Goal: Task Accomplishment & Management: Manage account settings

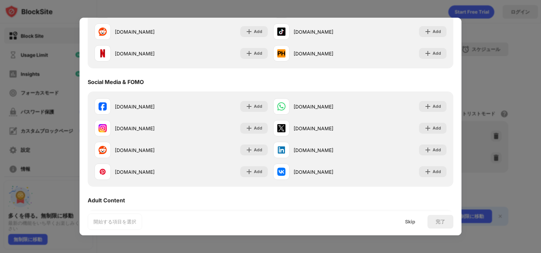
scroll to position [136, 0]
click at [406, 223] on div "Skip" at bounding box center [410, 221] width 10 height 5
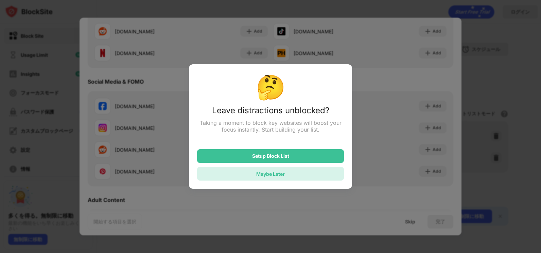
click at [275, 174] on div "Maybe Later" at bounding box center [270, 174] width 29 height 6
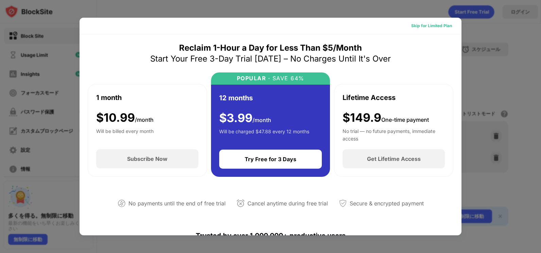
click at [430, 24] on div "Skip for Limited Plan" at bounding box center [431, 25] width 41 height 7
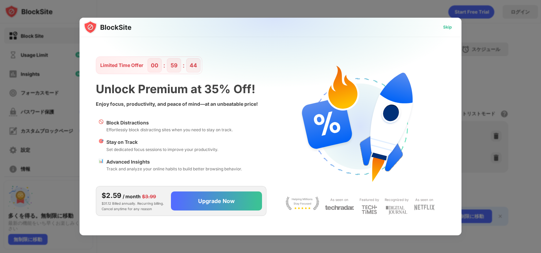
click at [448, 23] on div "Skip" at bounding box center [447, 27] width 20 height 11
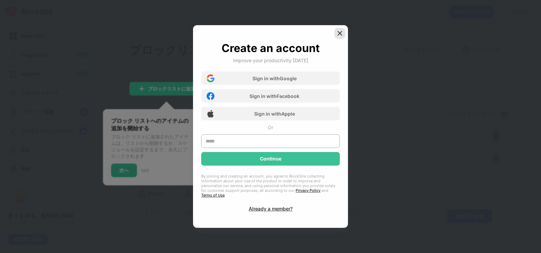
click at [340, 33] on img at bounding box center [339, 33] width 7 height 7
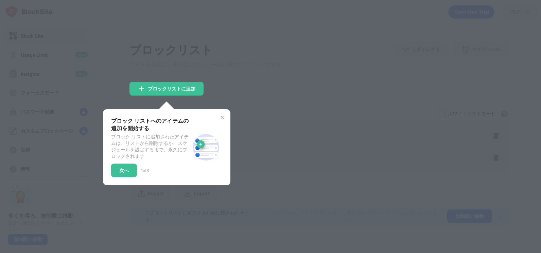
click at [221, 116] on img at bounding box center [221, 116] width 5 height 5
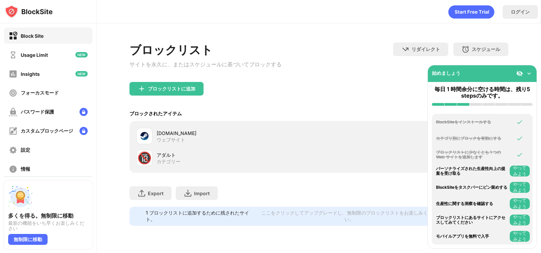
click at [531, 71] on img at bounding box center [528, 73] width 7 height 7
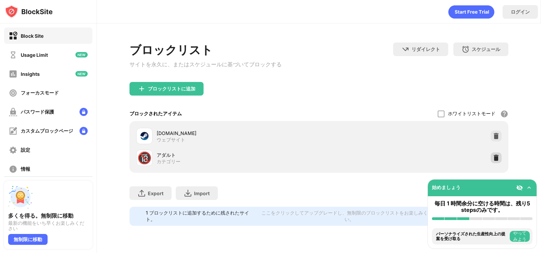
click at [499, 159] on img at bounding box center [495, 157] width 7 height 7
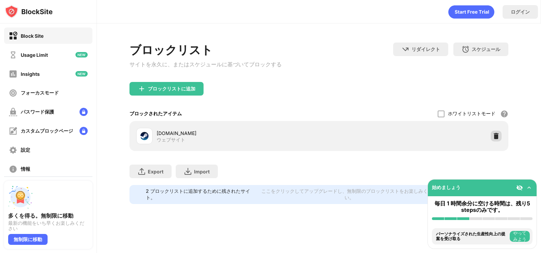
click at [494, 138] on img at bounding box center [495, 135] width 7 height 7
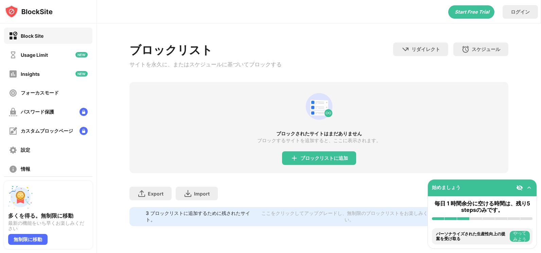
click at [293, 155] on div "ブロックされたサイトはまだありません ブロックするサイトを追加すると、ここに表示されます。 ブロックリストに追加" at bounding box center [318, 127] width 379 height 91
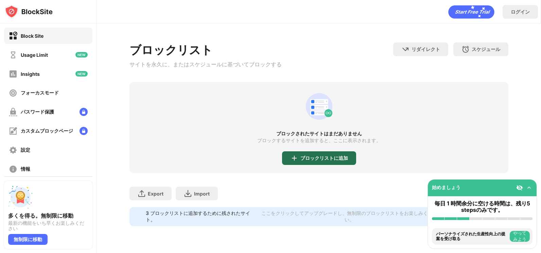
click at [297, 157] on img at bounding box center [294, 158] width 8 height 8
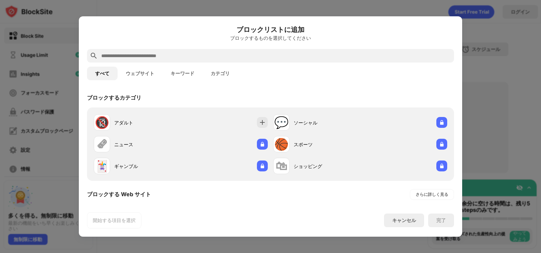
click at [142, 70] on button "ウェブサイト" at bounding box center [140, 74] width 45 height 14
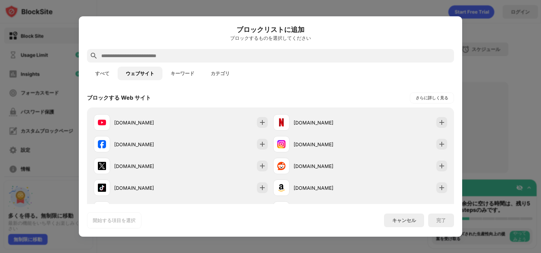
click at [139, 54] on input "text" at bounding box center [276, 56] width 350 height 8
paste input "**********"
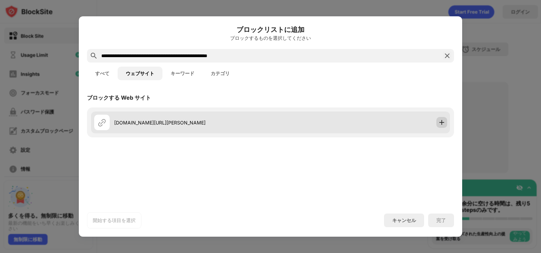
type input "**********"
click at [442, 120] on img at bounding box center [441, 122] width 7 height 7
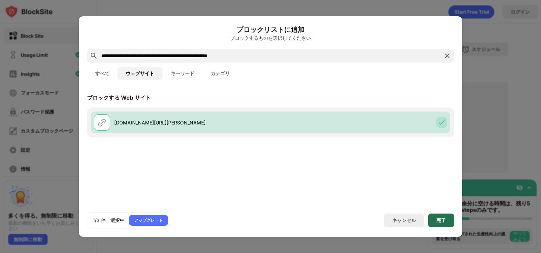
click at [430, 219] on div "完了" at bounding box center [441, 220] width 26 height 14
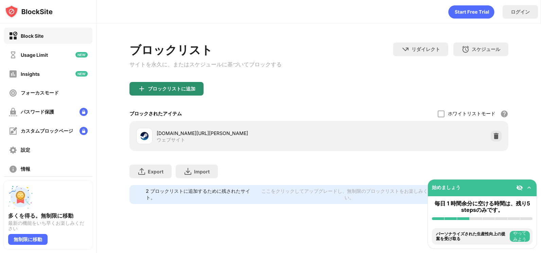
click at [162, 95] on div "ブロックリストに追加" at bounding box center [166, 89] width 74 height 14
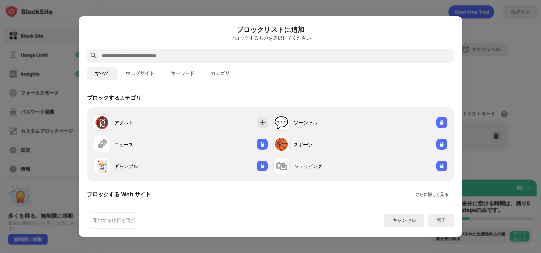
click at [186, 77] on button "キーワード" at bounding box center [182, 74] width 40 height 14
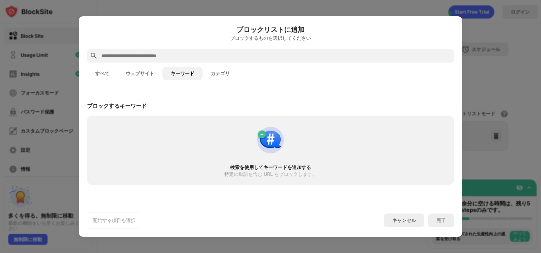
click at [144, 70] on button "ウェブサイト" at bounding box center [140, 74] width 45 height 14
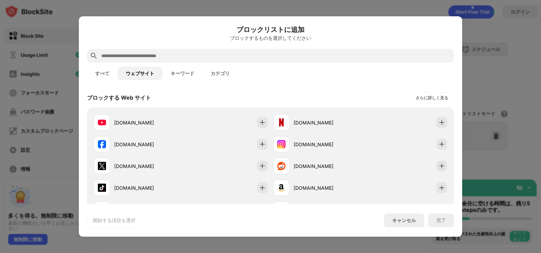
click at [144, 54] on input "text" at bounding box center [276, 56] width 350 height 8
paste input "**********"
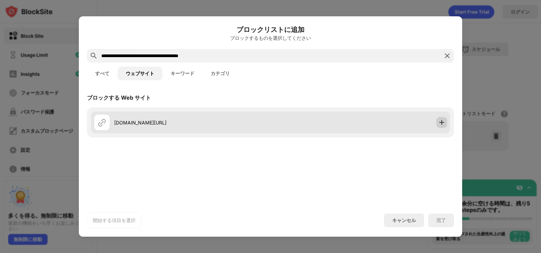
type input "**********"
click at [441, 122] on img at bounding box center [441, 122] width 7 height 7
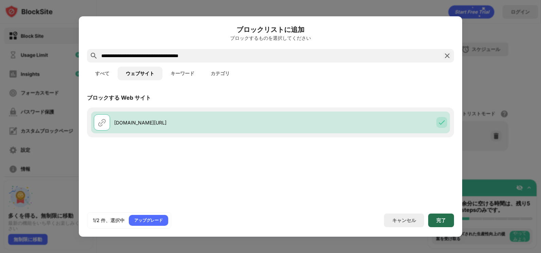
drag, startPoint x: 438, startPoint y: 223, endPoint x: 421, endPoint y: 220, distance: 17.2
click at [438, 222] on div "完了" at bounding box center [441, 220] width 26 height 14
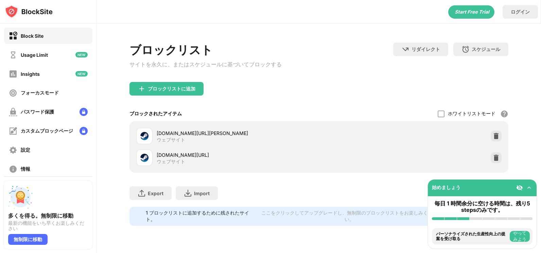
drag, startPoint x: 495, startPoint y: 83, endPoint x: 491, endPoint y: 80, distance: 5.4
click at [495, 82] on div "ブロックリスト サイトを永久に、またはスケジュールに基づいてブロックする リダイレクト クリックしてリダイレクトのウェブサイトを設定する スケジュール ブロッ…" at bounding box center [318, 61] width 379 height 39
